Goal: Transaction & Acquisition: Purchase product/service

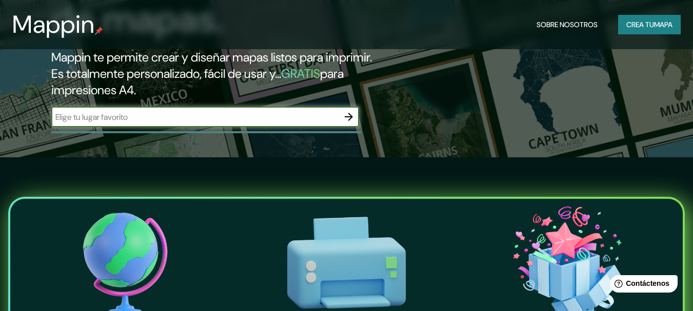
scroll to position [51, 0]
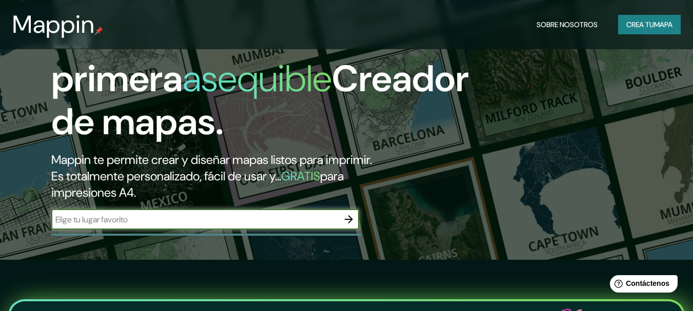
click at [658, 19] on font "mapa" at bounding box center [663, 24] width 18 height 13
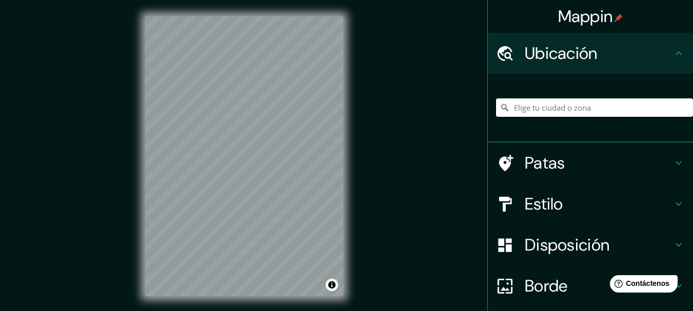
click at [571, 110] on input "Elige tu ciudad o zona" at bounding box center [594, 108] width 197 height 18
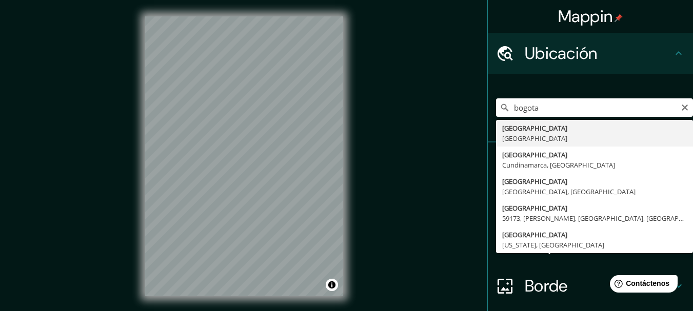
type input "Bogotá, Colombia"
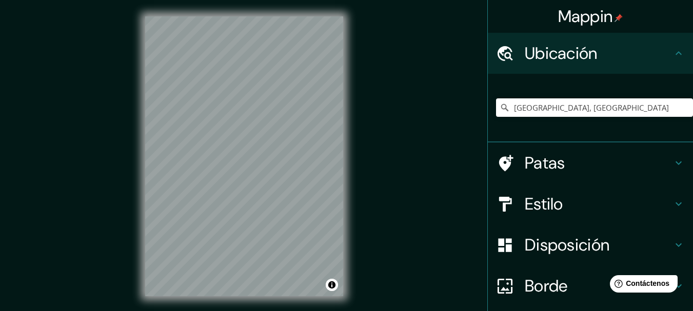
click at [553, 202] on font "Estilo" at bounding box center [544, 204] width 38 height 22
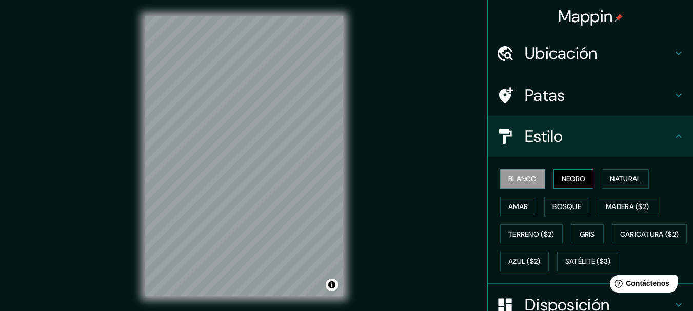
click at [554, 181] on button "Negro" at bounding box center [574, 178] width 41 height 19
click at [336, 287] on button "Activar o desactivar atribución" at bounding box center [332, 285] width 12 height 12
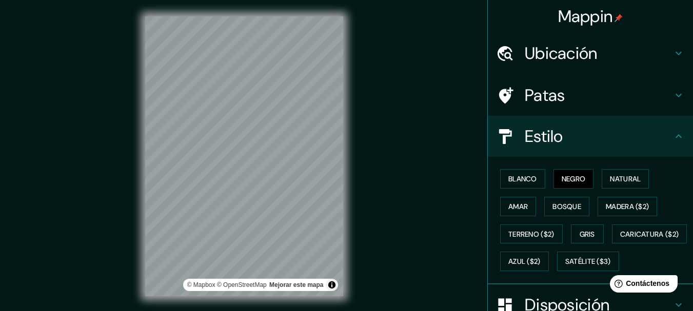
click at [379, 246] on div "Mappin Ubicación Bogotá, Colombia Patas Estilo Blanco Negro Natural Amar Bosque…" at bounding box center [346, 164] width 693 height 329
click at [557, 209] on font "Bosque" at bounding box center [567, 206] width 29 height 9
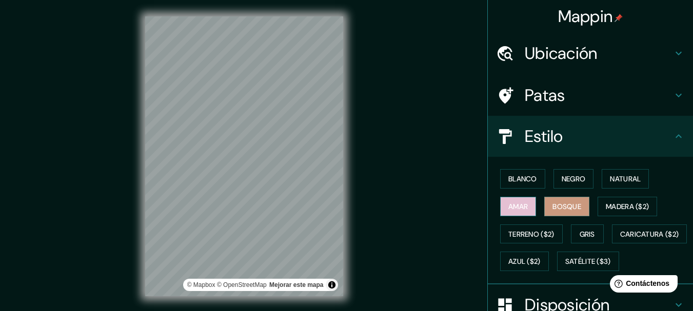
click at [521, 204] on font "Amar" at bounding box center [517, 206] width 19 height 9
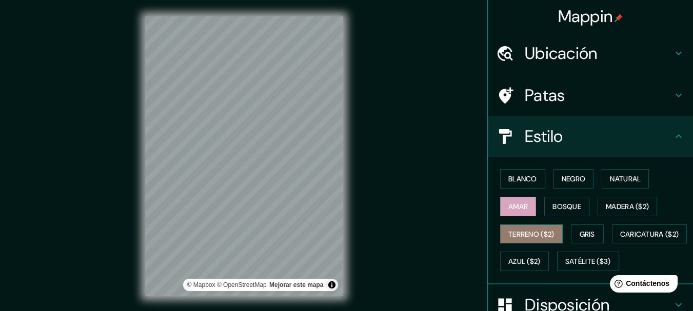
click at [533, 239] on font "Terreno ($2)" at bounding box center [531, 234] width 46 height 13
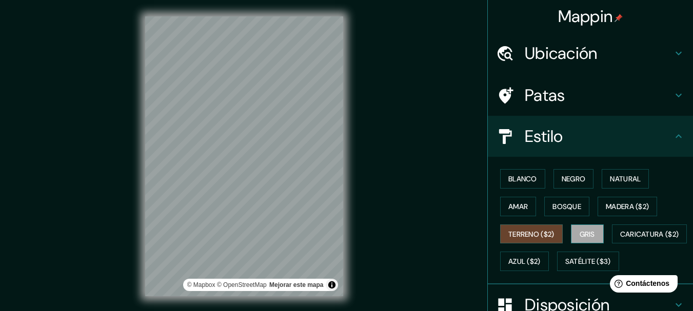
click at [580, 230] on font "Gris" at bounding box center [587, 234] width 15 height 9
click at [568, 174] on font "Negro" at bounding box center [574, 178] width 24 height 9
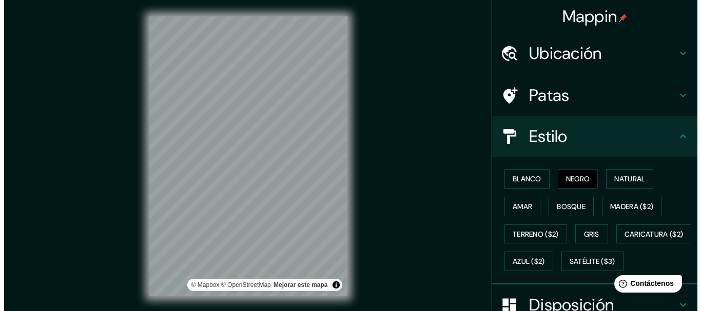
scroll to position [169, 0]
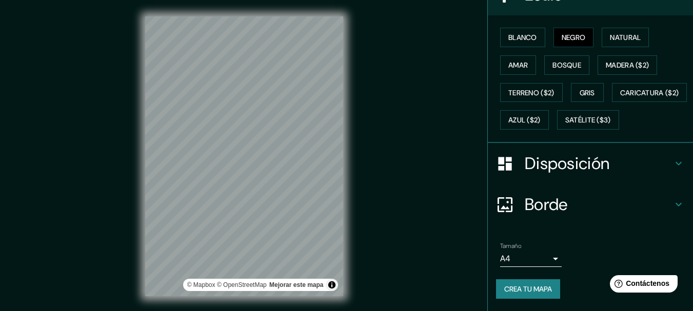
click at [536, 263] on body "Mappin Ubicación Bogotá, Colombia Patas Estilo Blanco Negro Natural Amar Bosque…" at bounding box center [346, 155] width 693 height 311
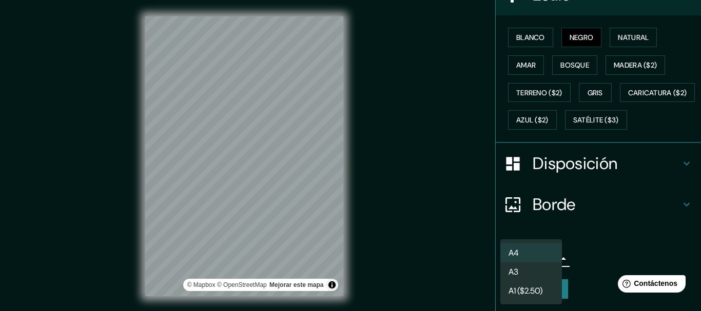
click at [536, 277] on li "A3" at bounding box center [531, 272] width 62 height 19
type input "a4"
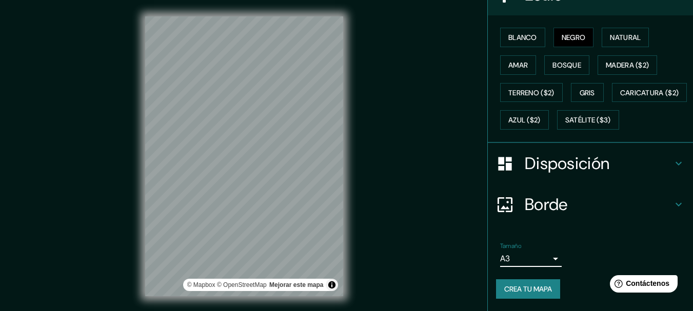
click at [537, 286] on font "Crea tu mapa" at bounding box center [528, 289] width 48 height 9
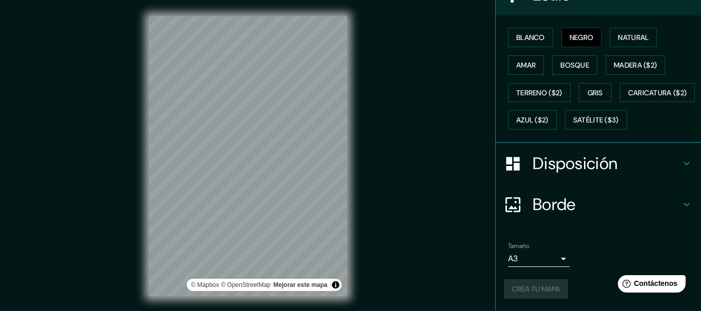
click at [527, 258] on body "Mappin Ubicación Bogotá, Colombia Patas Estilo Blanco Negro Natural Amar Bosque…" at bounding box center [350, 155] width 701 height 311
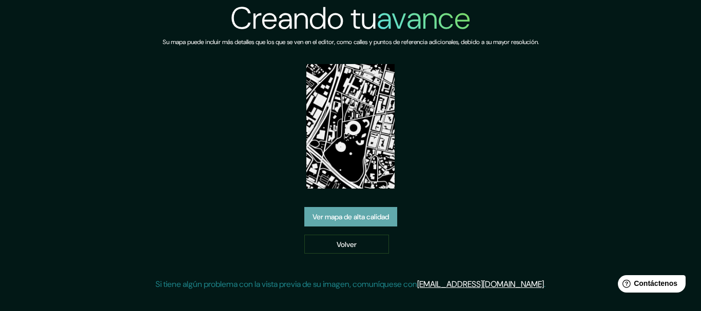
click at [381, 217] on font "Ver mapa de alta calidad" at bounding box center [350, 216] width 76 height 9
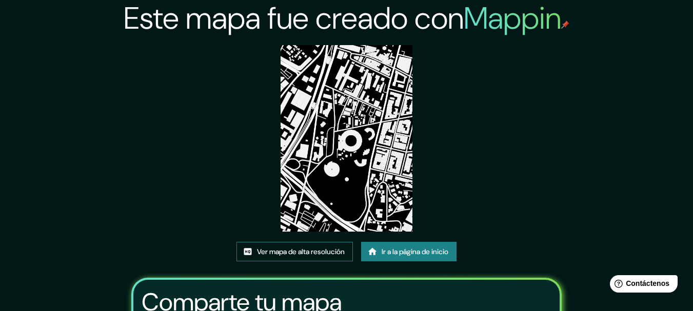
click at [281, 255] on font "Ver mapa de alta resolución" at bounding box center [301, 251] width 88 height 9
